Goal: Find specific page/section: Find specific page/section

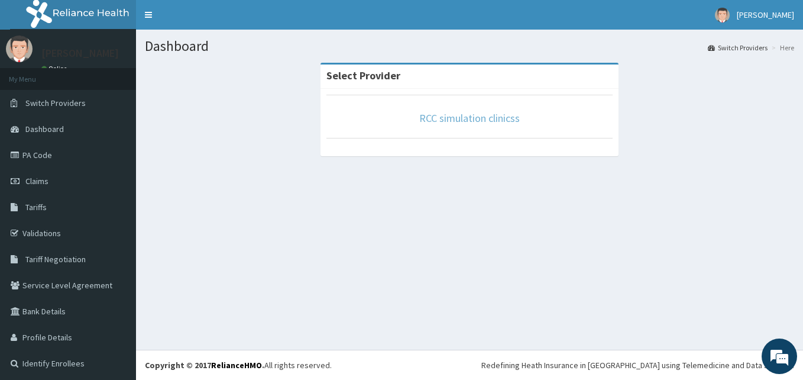
drag, startPoint x: 0, startPoint y: 0, endPoint x: 440, endPoint y: 112, distance: 454.3
click at [440, 112] on link "RCC simulation clinicss" at bounding box center [469, 118] width 101 height 14
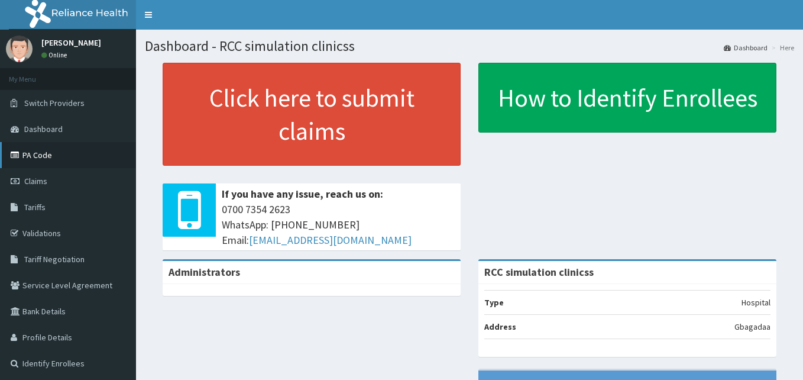
click at [44, 159] on link "PA Code" at bounding box center [68, 155] width 136 height 26
click at [39, 156] on link "PA Code" at bounding box center [68, 155] width 136 height 26
